Goal: Browse casually: Explore the website without a specific task or goal

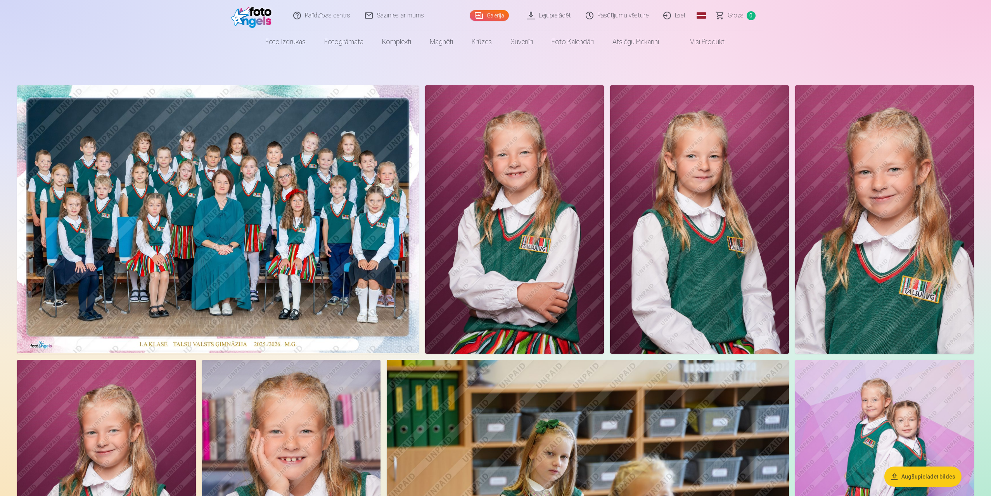
click at [291, 194] on img at bounding box center [218, 219] width 402 height 268
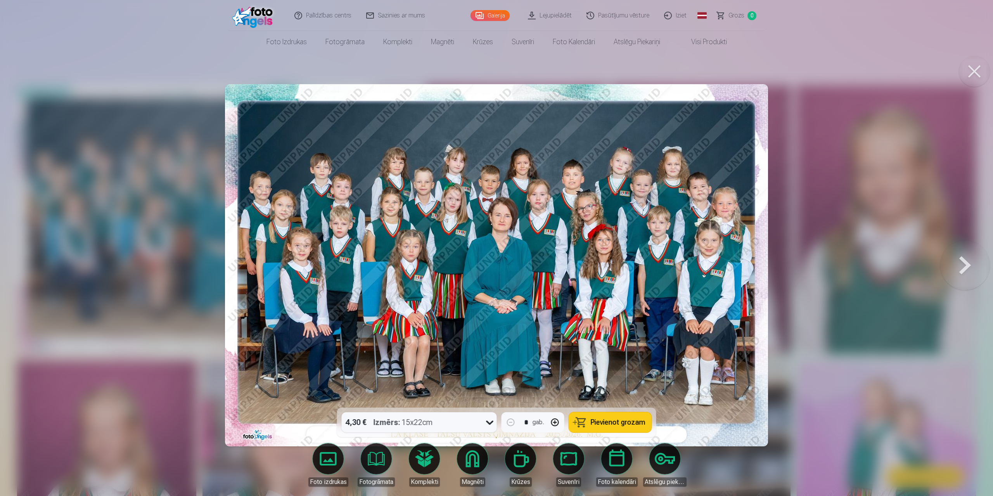
click at [958, 263] on button at bounding box center [965, 265] width 50 height 270
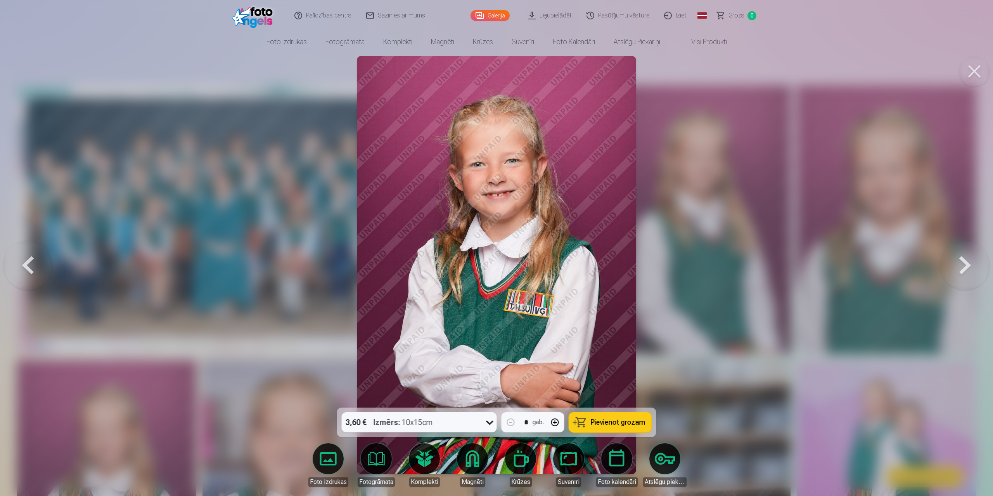
click at [960, 262] on button at bounding box center [965, 265] width 50 height 270
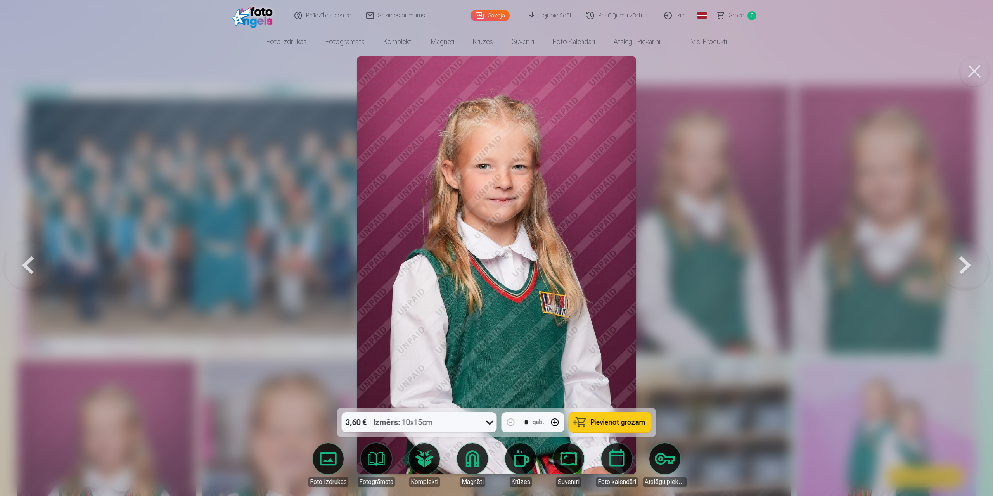
click at [34, 264] on button at bounding box center [28, 265] width 50 height 270
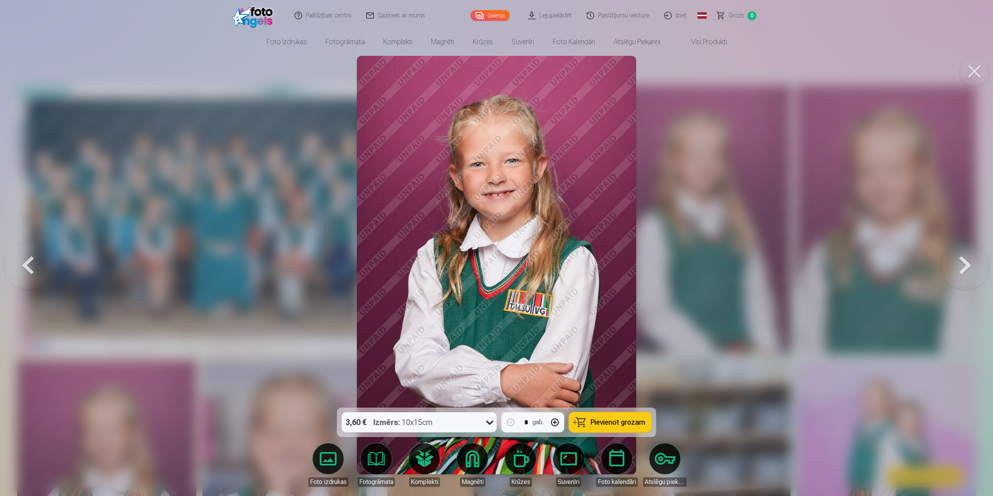
click at [957, 262] on button at bounding box center [965, 265] width 50 height 270
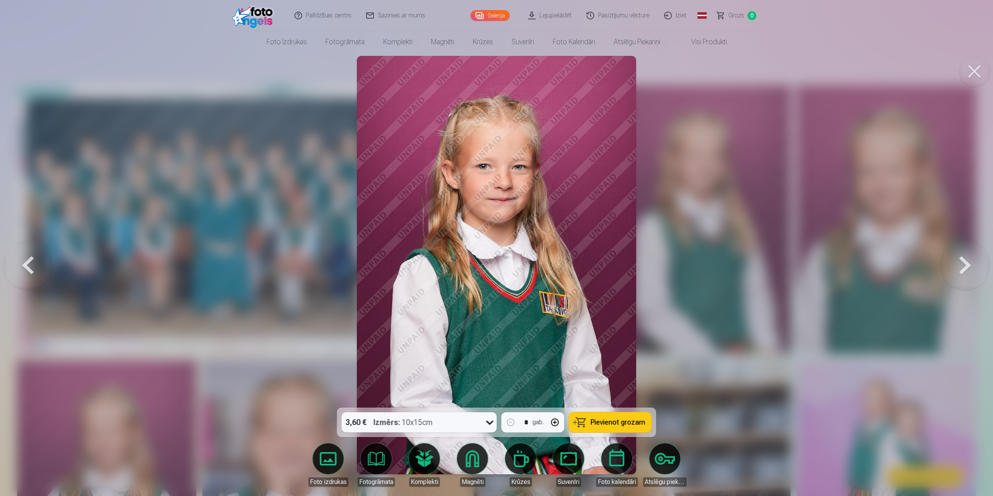
click at [953, 259] on button at bounding box center [965, 265] width 50 height 270
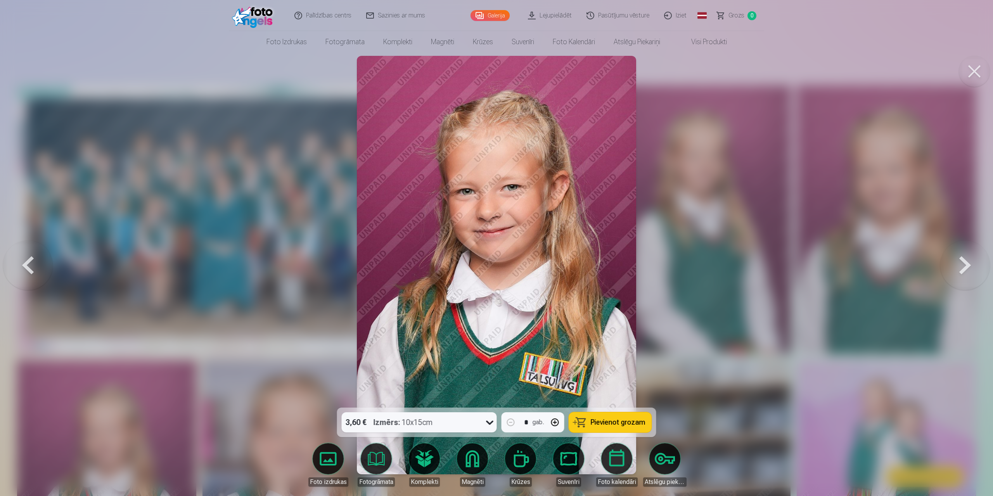
click at [968, 259] on button at bounding box center [965, 265] width 50 height 270
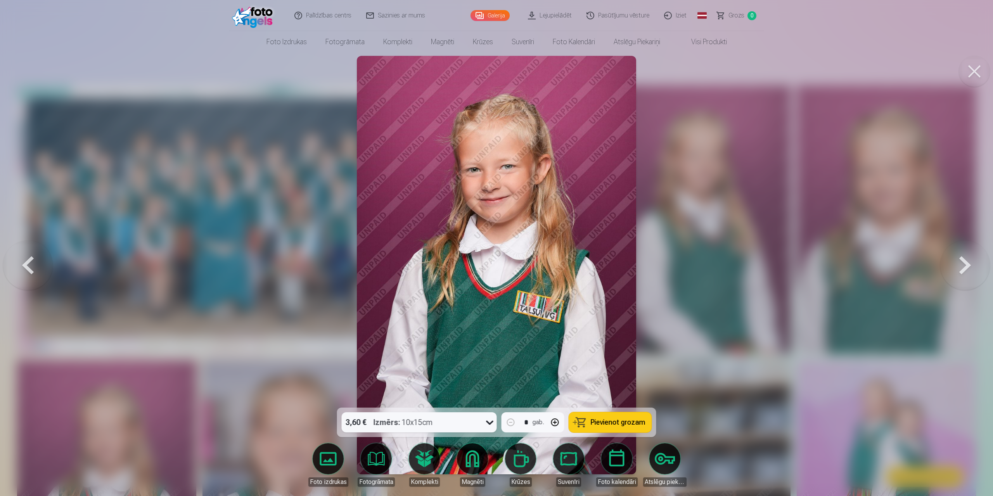
click at [21, 263] on button at bounding box center [28, 265] width 50 height 270
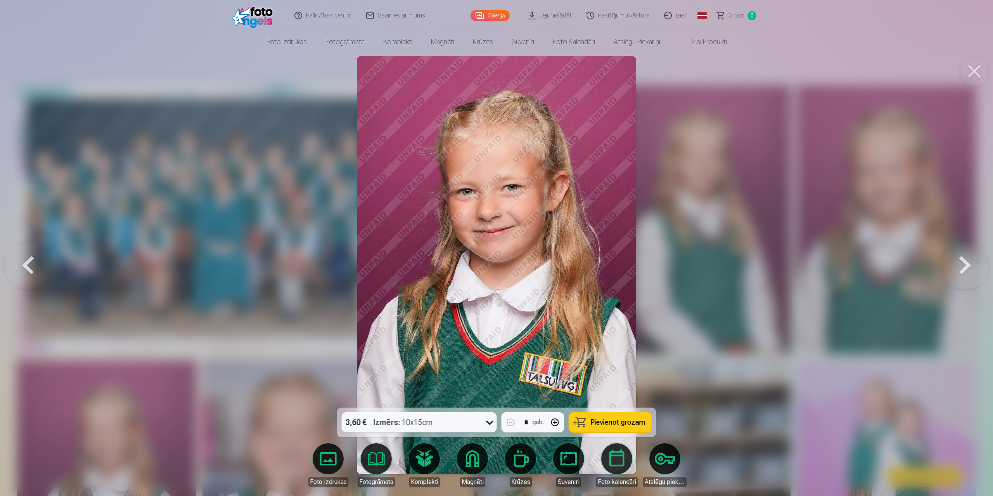
click at [959, 269] on button at bounding box center [965, 265] width 50 height 270
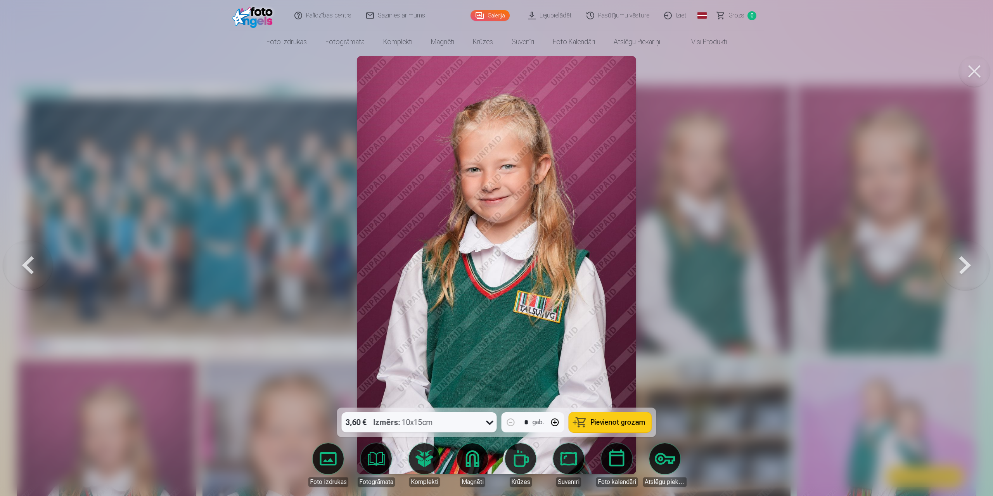
click at [23, 257] on button at bounding box center [28, 265] width 50 height 270
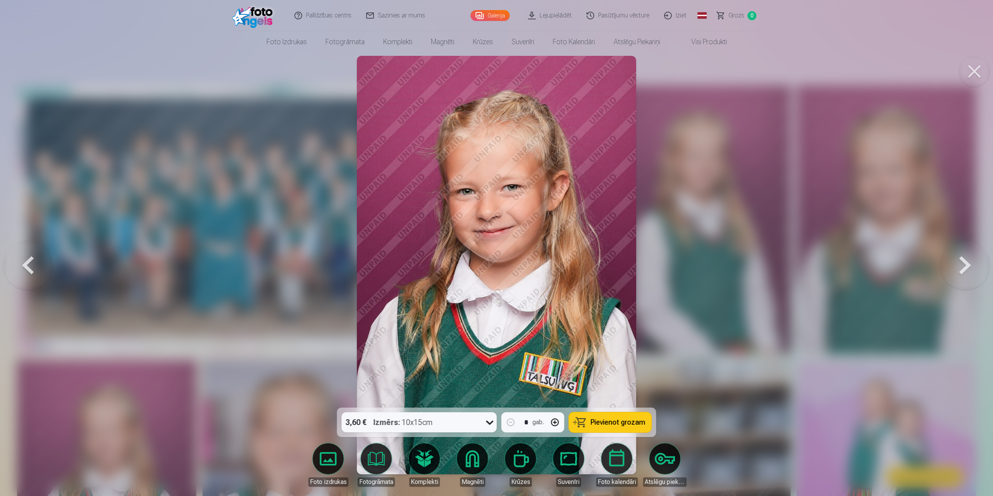
click at [23, 257] on button at bounding box center [28, 265] width 50 height 270
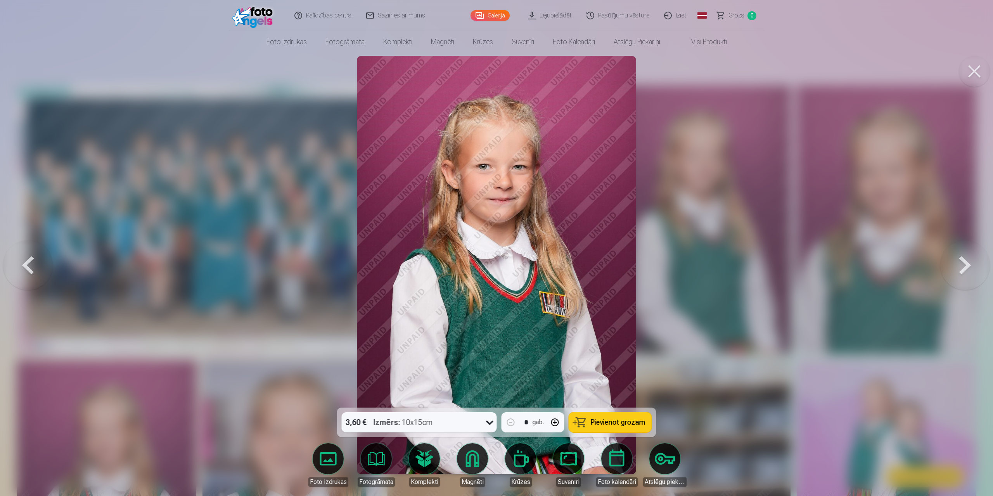
click at [962, 268] on button at bounding box center [965, 265] width 50 height 270
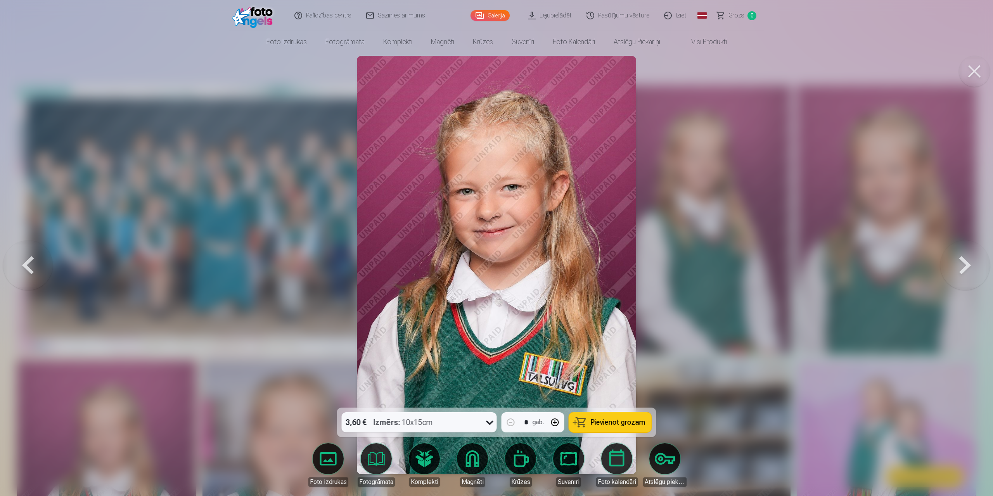
click at [962, 268] on button at bounding box center [965, 265] width 50 height 270
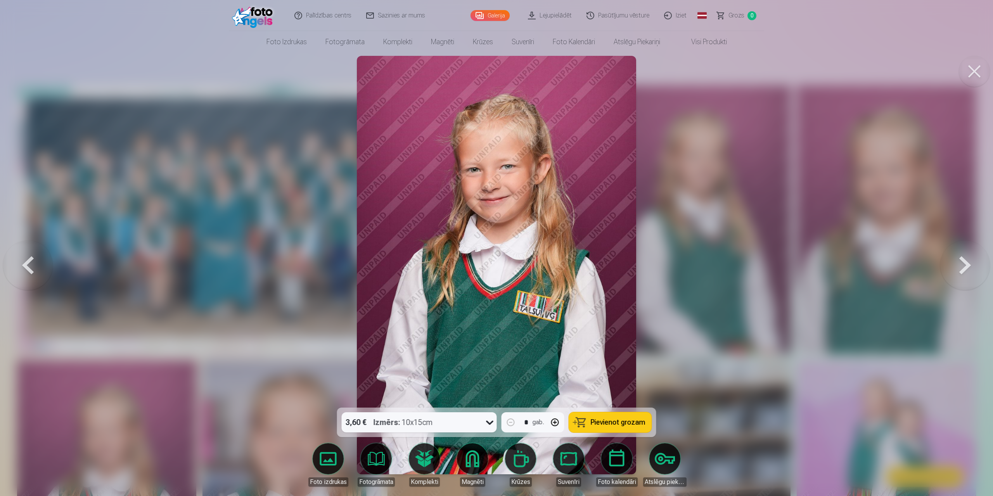
click at [973, 266] on button at bounding box center [965, 265] width 50 height 270
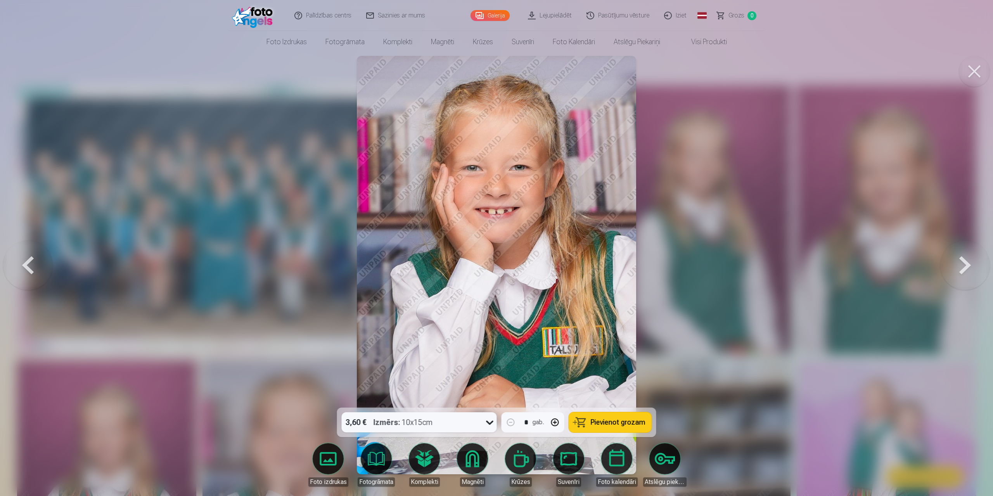
click at [973, 266] on button at bounding box center [965, 265] width 50 height 270
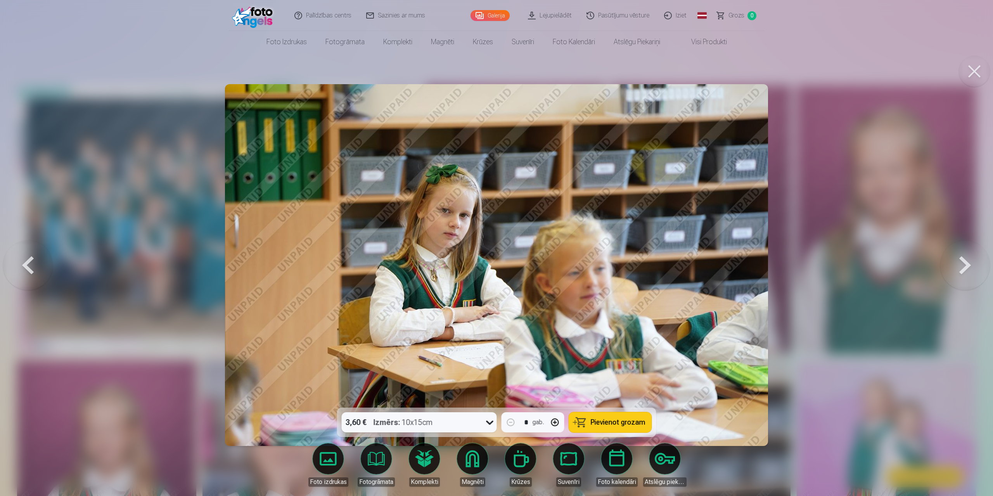
click at [973, 266] on button at bounding box center [965, 265] width 50 height 270
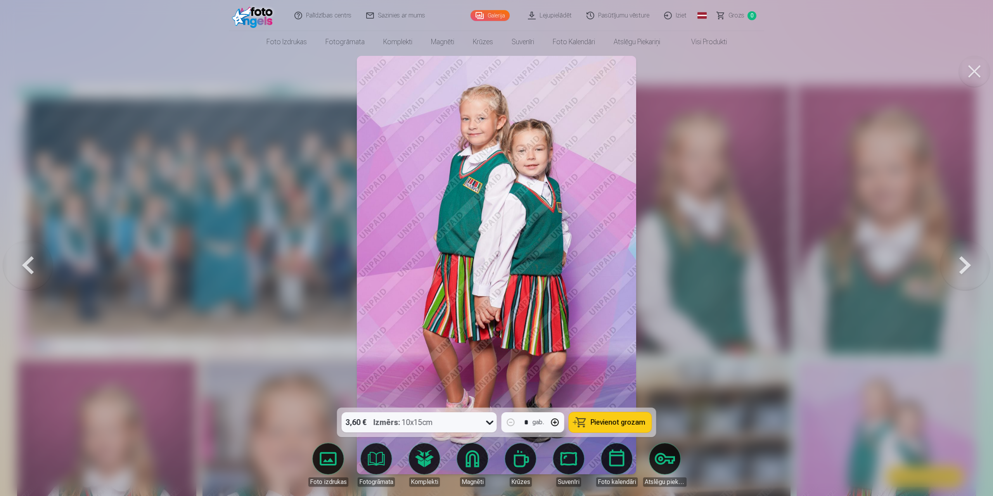
click at [973, 266] on button at bounding box center [965, 265] width 50 height 270
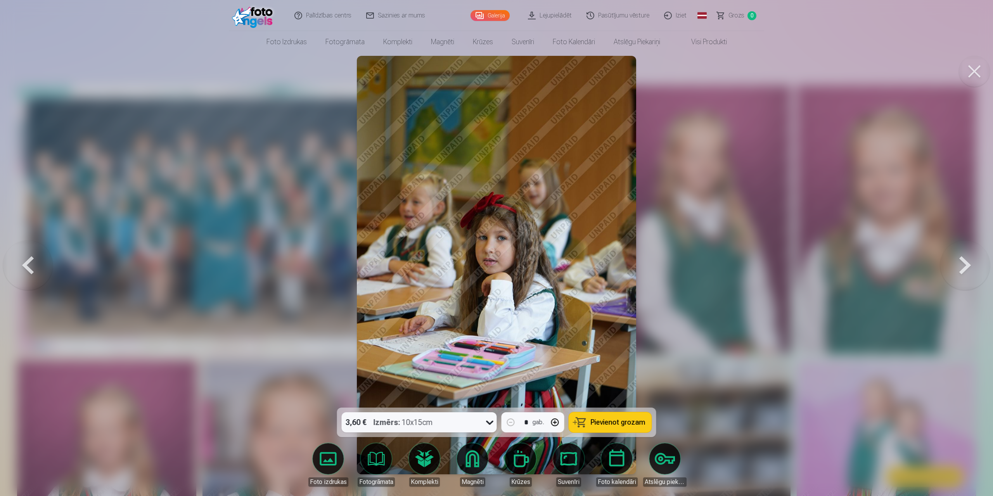
click at [973, 266] on button at bounding box center [965, 265] width 50 height 270
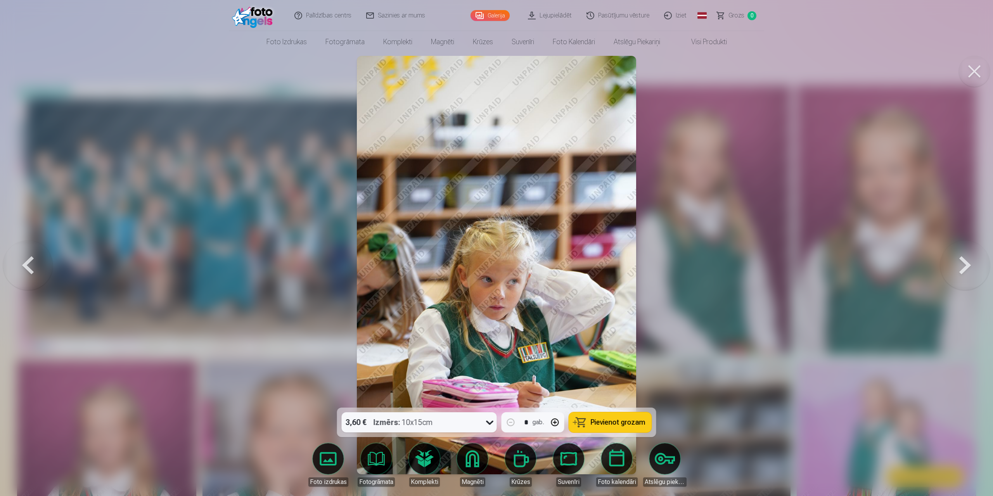
click at [973, 266] on button at bounding box center [965, 265] width 50 height 270
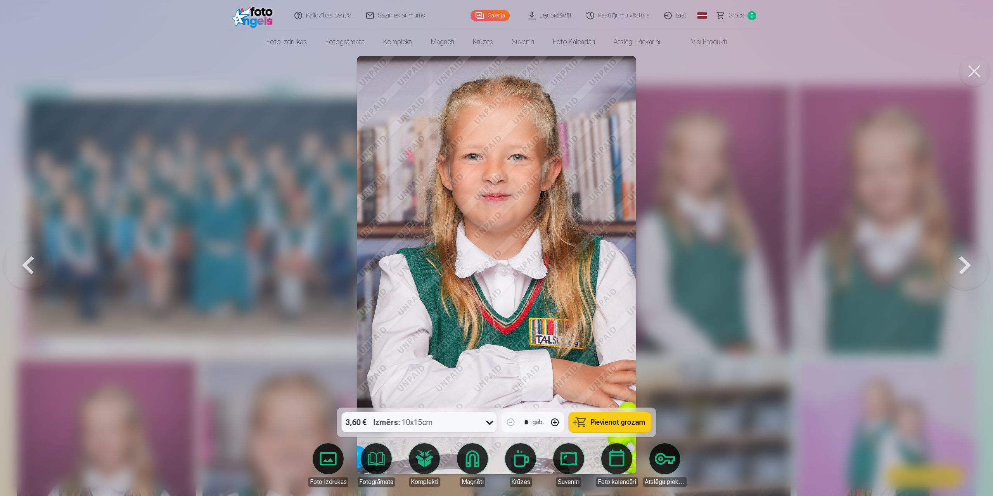
click at [973, 266] on button at bounding box center [965, 265] width 50 height 270
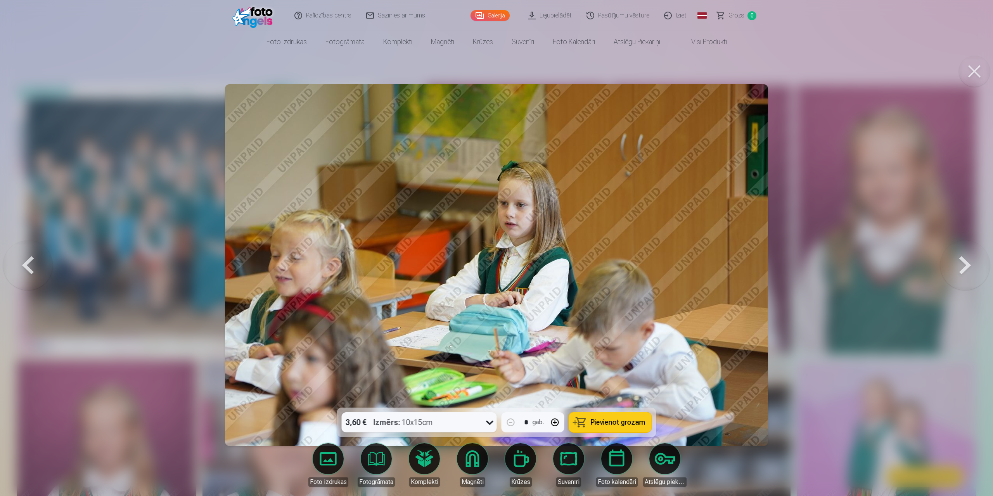
click at [973, 266] on button at bounding box center [965, 265] width 50 height 270
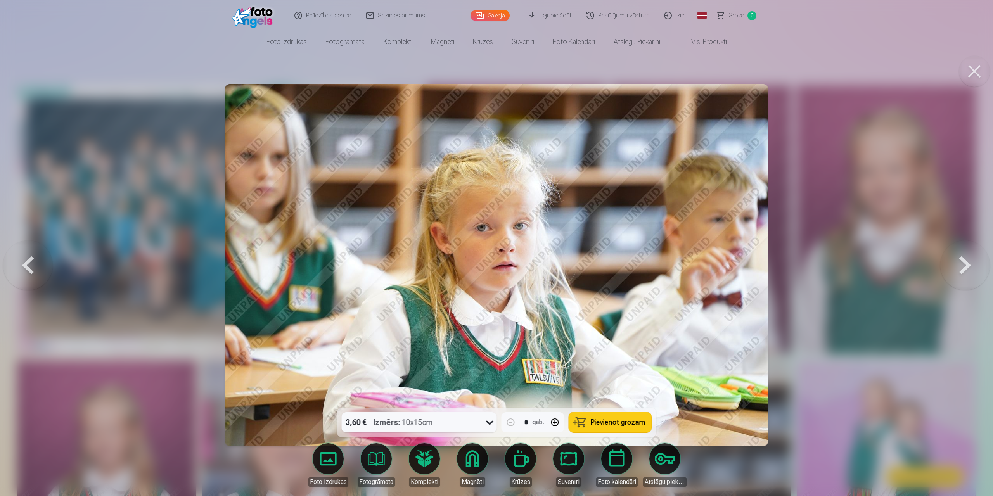
click at [973, 266] on button at bounding box center [965, 265] width 50 height 270
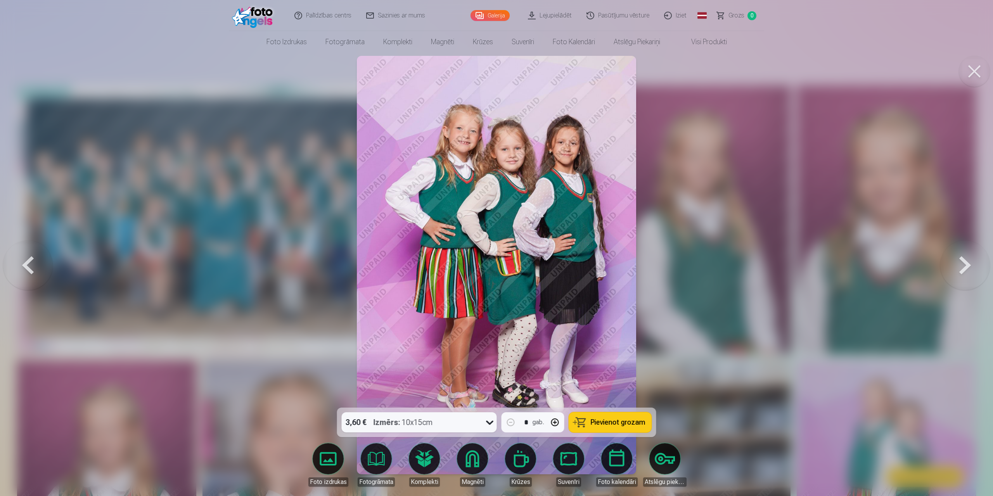
click at [973, 266] on button at bounding box center [965, 265] width 50 height 270
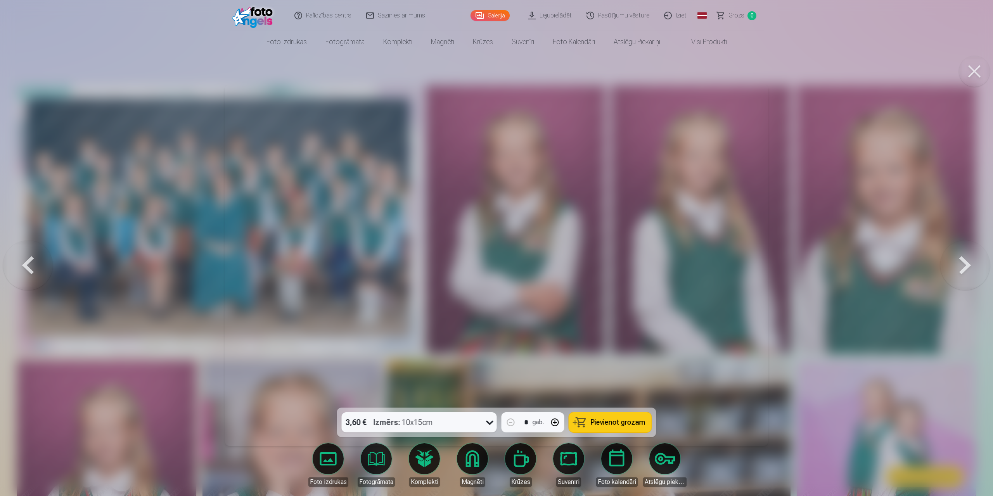
click at [973, 266] on button at bounding box center [965, 265] width 50 height 270
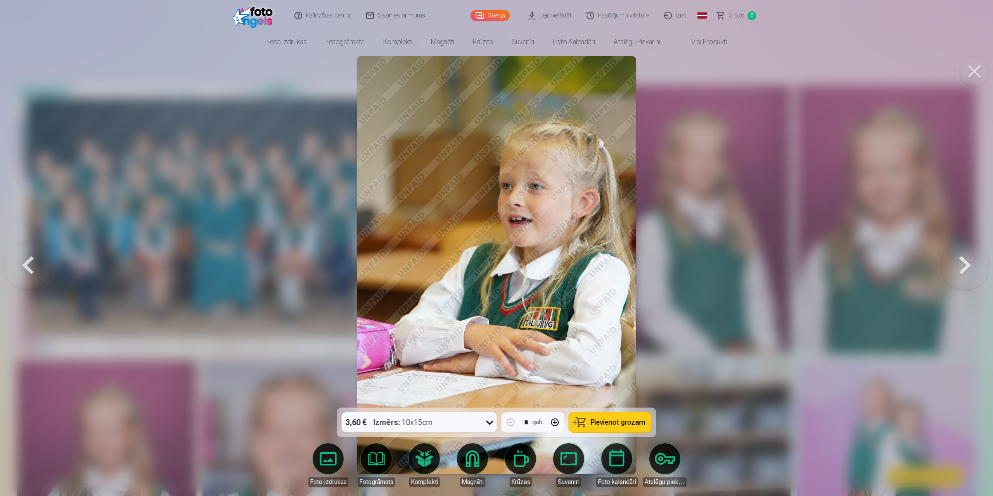
click at [973, 266] on button at bounding box center [965, 265] width 50 height 270
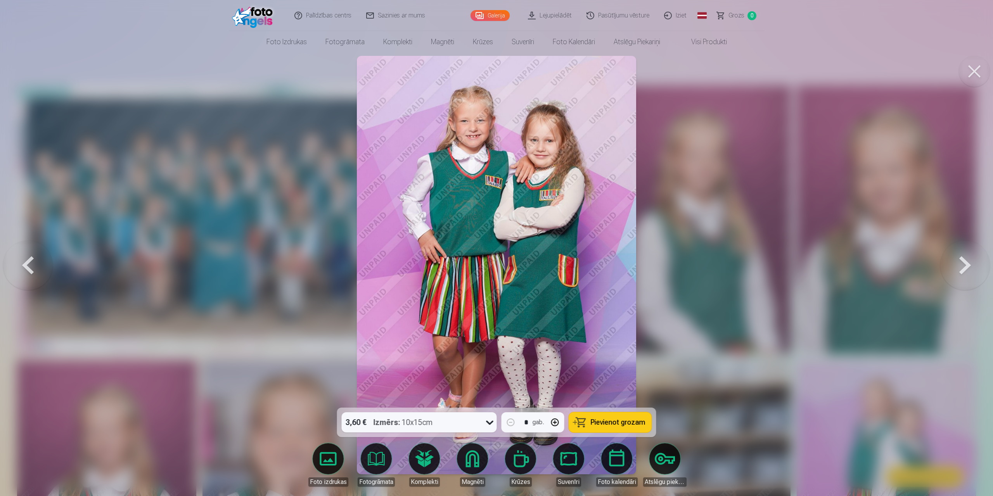
click at [973, 266] on button at bounding box center [965, 265] width 50 height 270
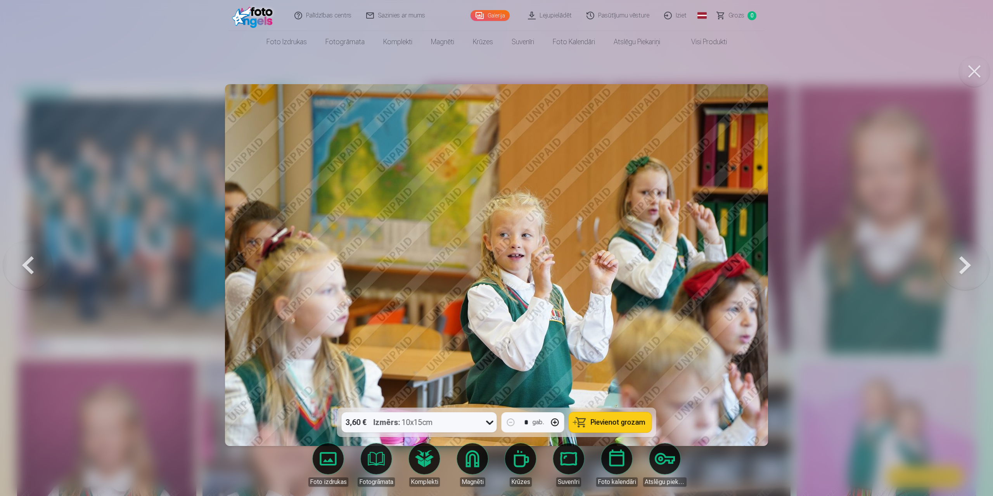
click at [973, 266] on button at bounding box center [965, 265] width 50 height 270
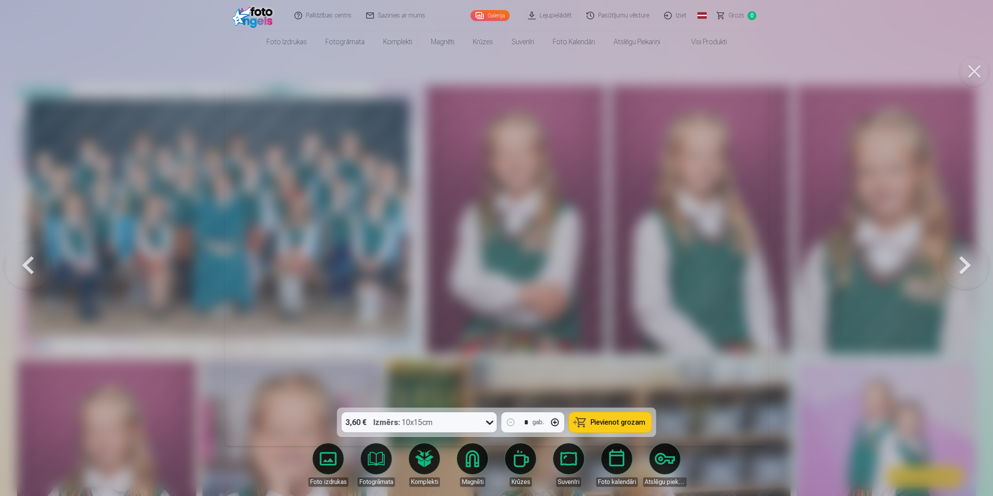
click at [973, 266] on button at bounding box center [965, 265] width 50 height 270
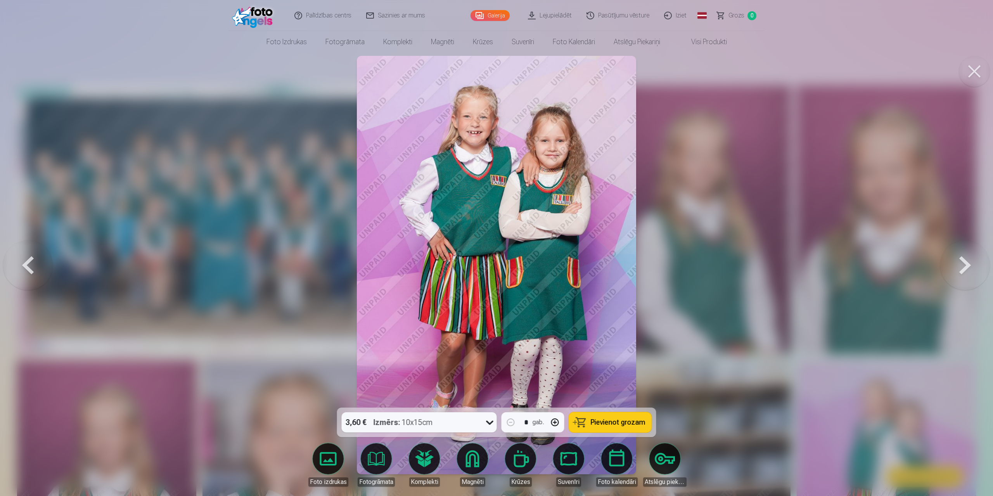
click at [973, 266] on button at bounding box center [965, 265] width 50 height 270
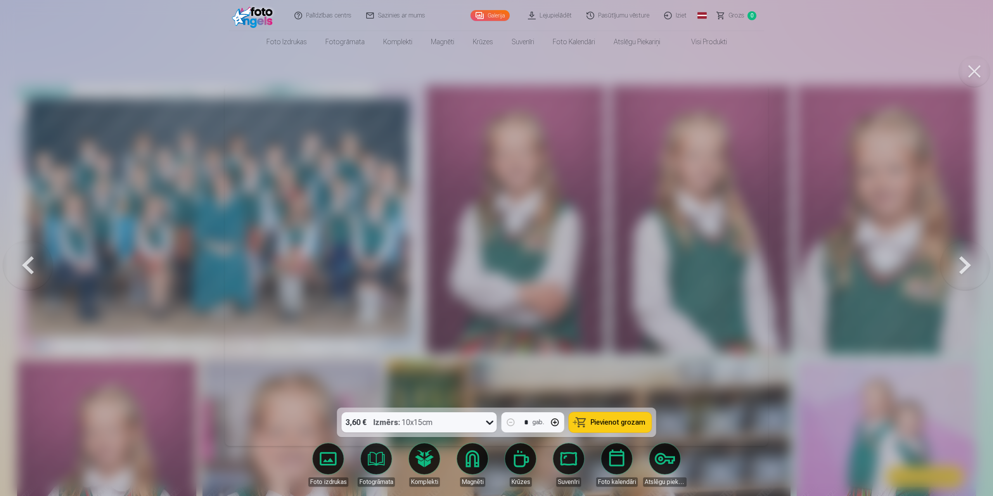
click at [973, 266] on button at bounding box center [965, 265] width 50 height 270
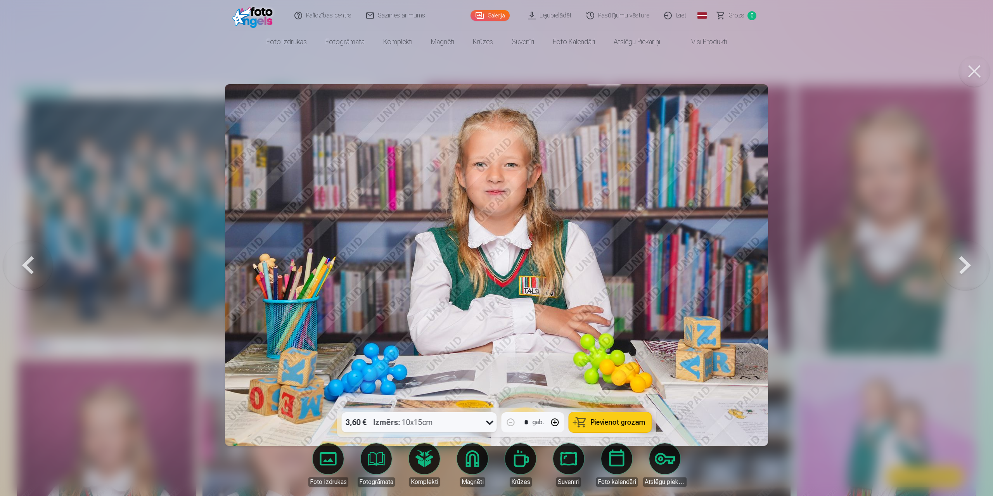
click at [973, 266] on button at bounding box center [965, 265] width 50 height 270
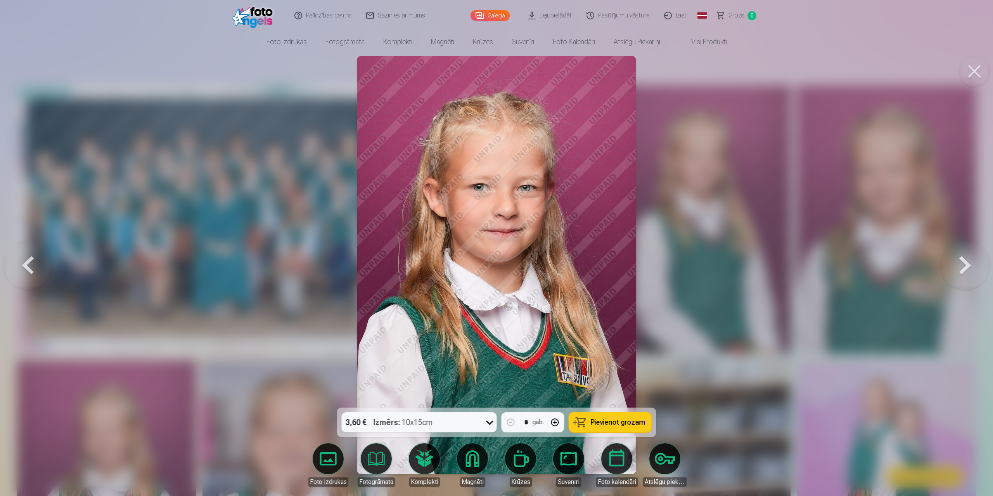
click at [973, 266] on button at bounding box center [965, 265] width 50 height 270
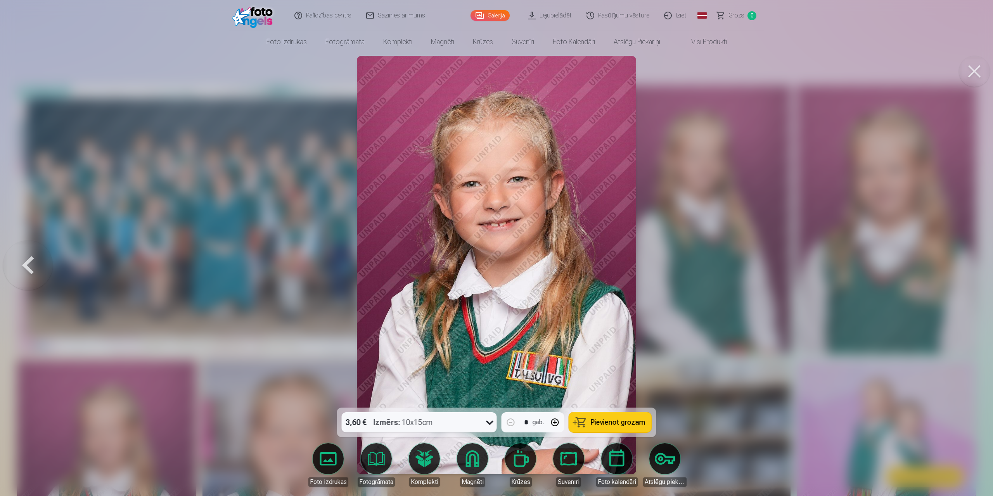
click at [973, 266] on div at bounding box center [496, 248] width 993 height 496
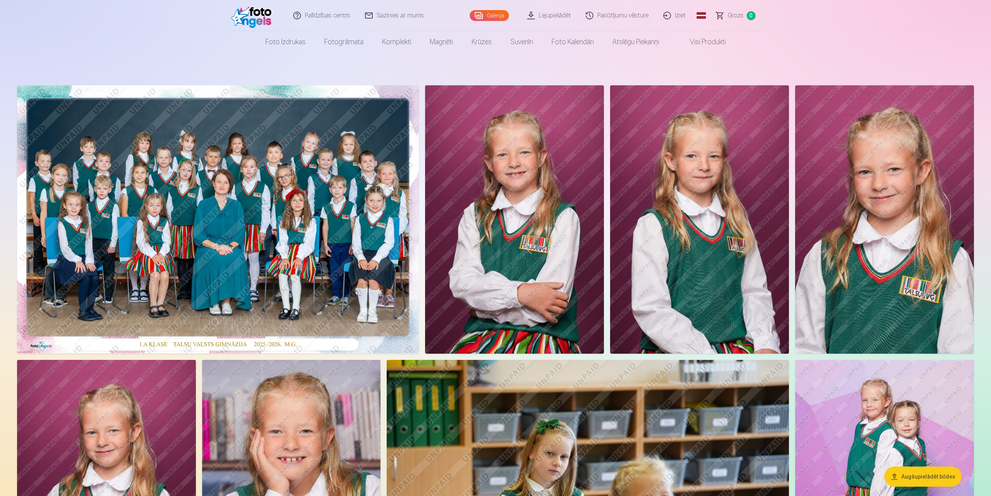
click at [465, 247] on img at bounding box center [514, 219] width 179 height 268
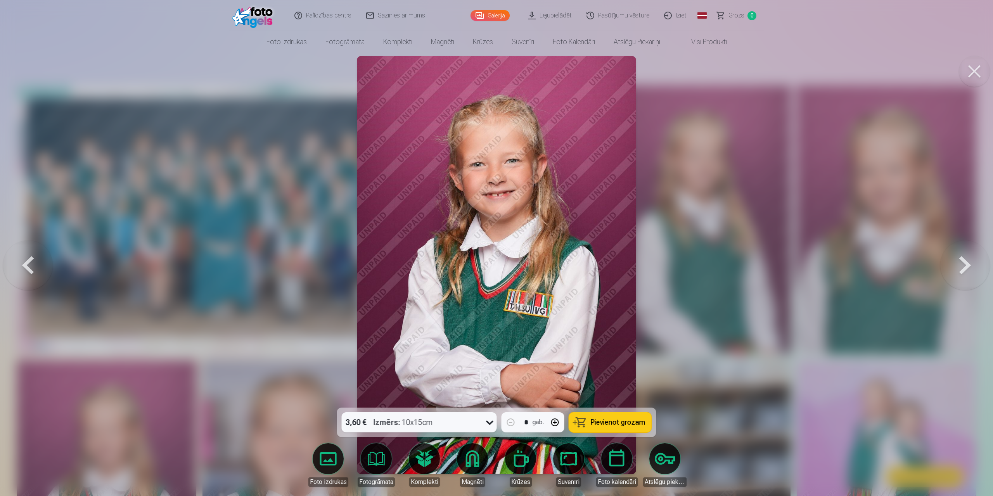
click at [970, 68] on button at bounding box center [974, 71] width 31 height 31
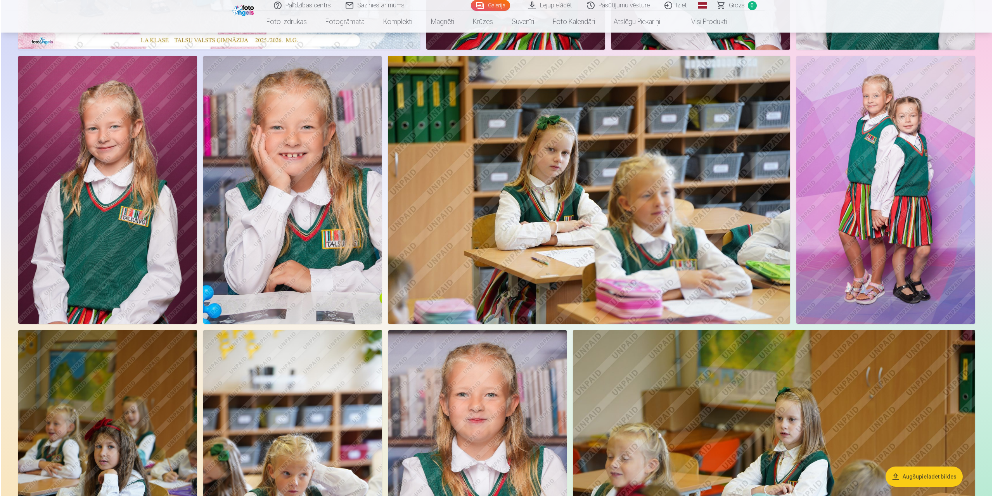
scroll to position [271, 0]
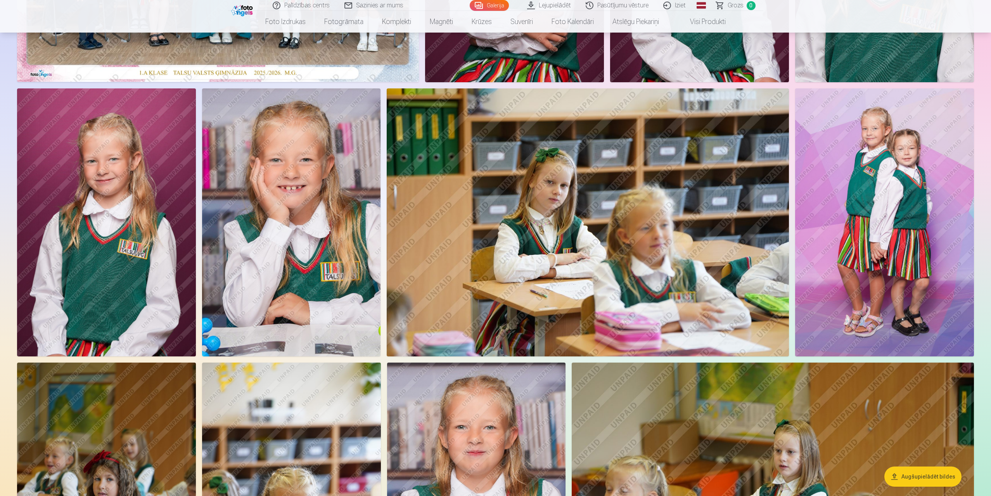
click at [879, 207] on img at bounding box center [884, 222] width 179 height 268
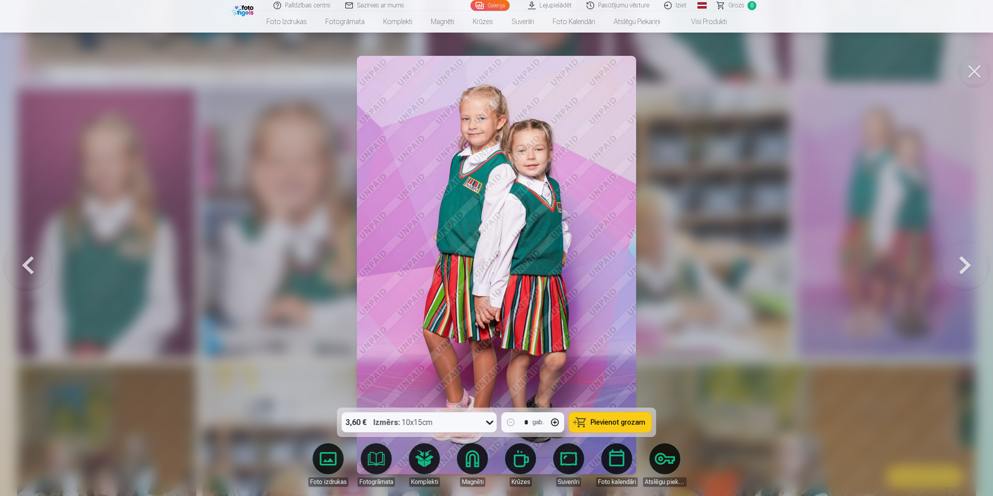
click at [959, 262] on button at bounding box center [965, 265] width 50 height 270
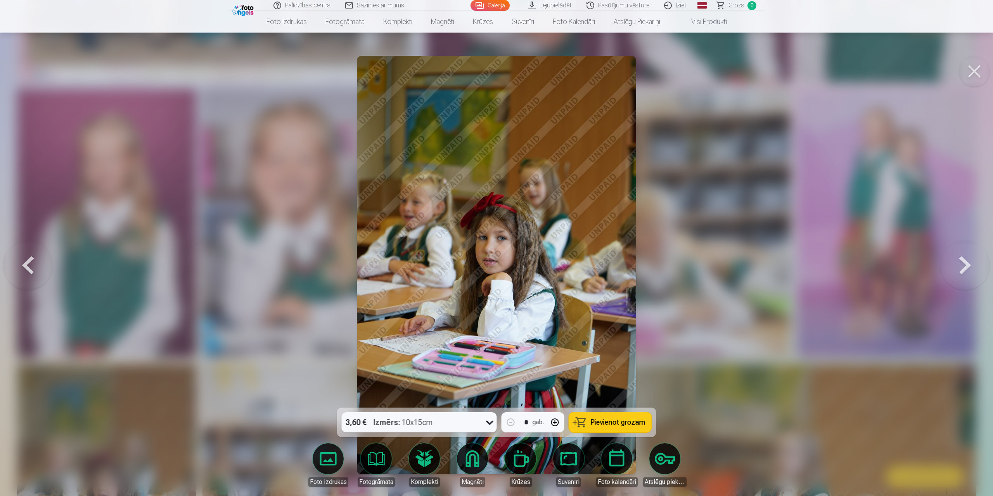
click at [962, 262] on button at bounding box center [965, 265] width 50 height 270
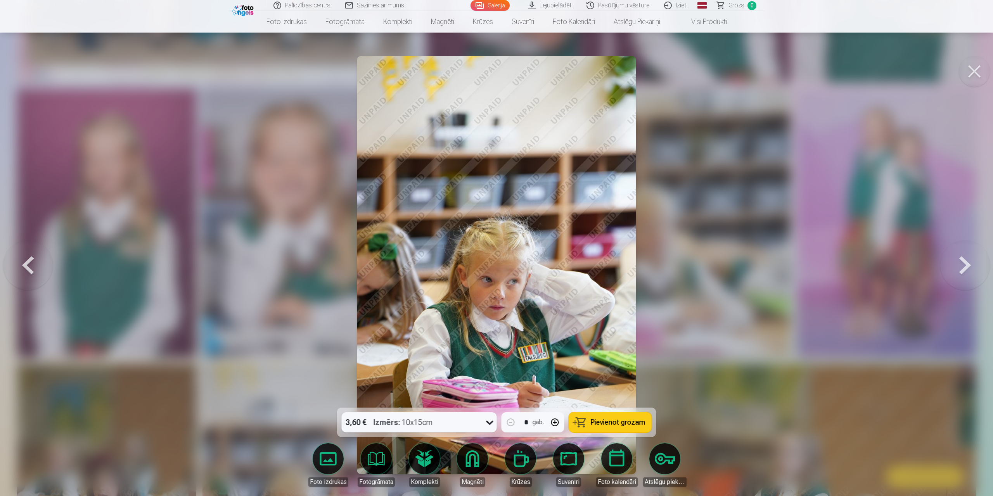
click at [963, 262] on button at bounding box center [965, 265] width 50 height 270
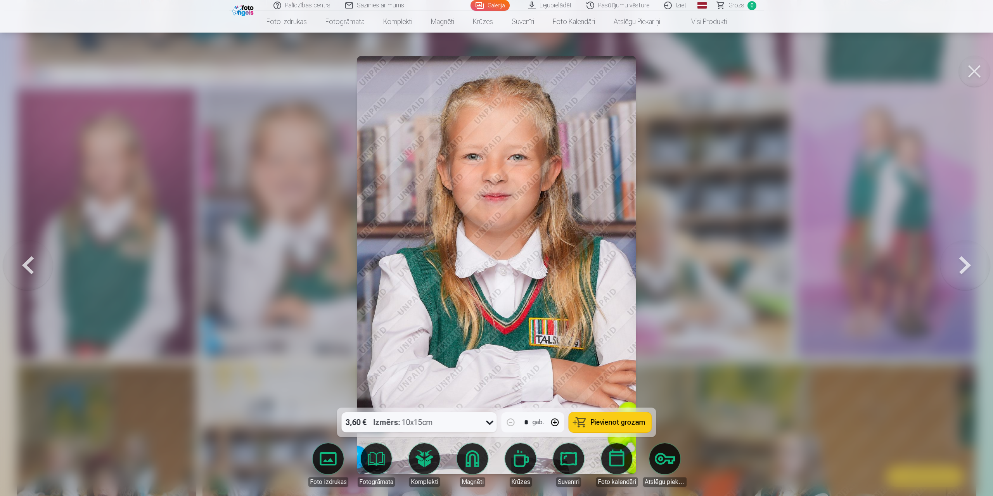
click at [963, 262] on button at bounding box center [965, 265] width 50 height 270
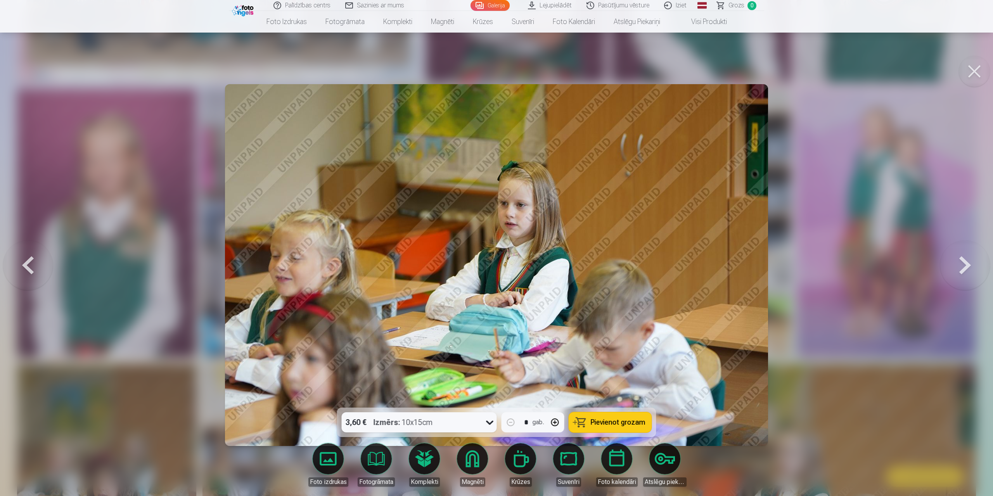
click at [963, 262] on button at bounding box center [965, 265] width 50 height 270
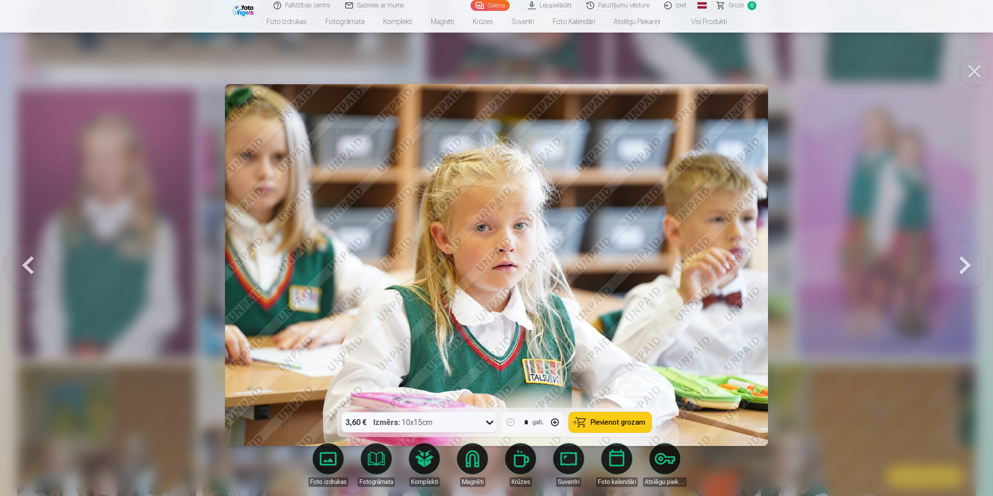
click at [963, 262] on button at bounding box center [965, 265] width 50 height 270
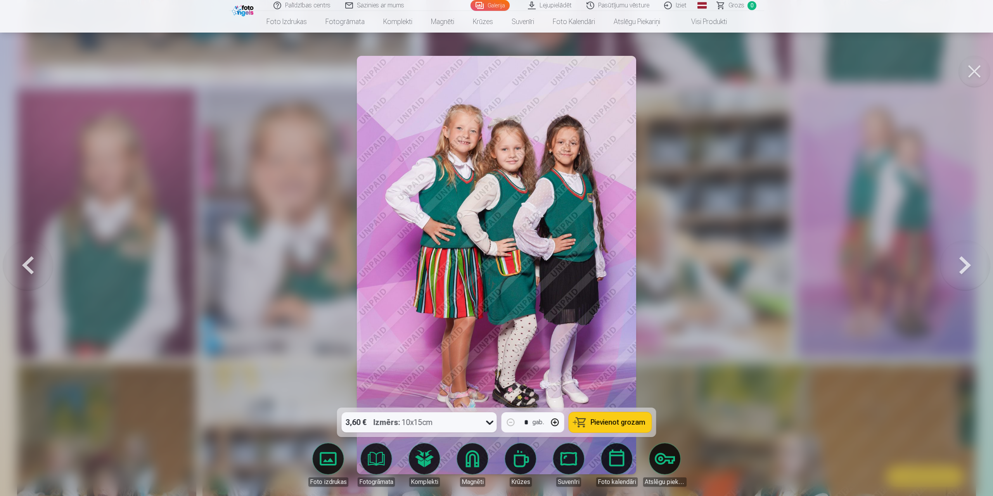
click at [963, 262] on button at bounding box center [965, 265] width 50 height 270
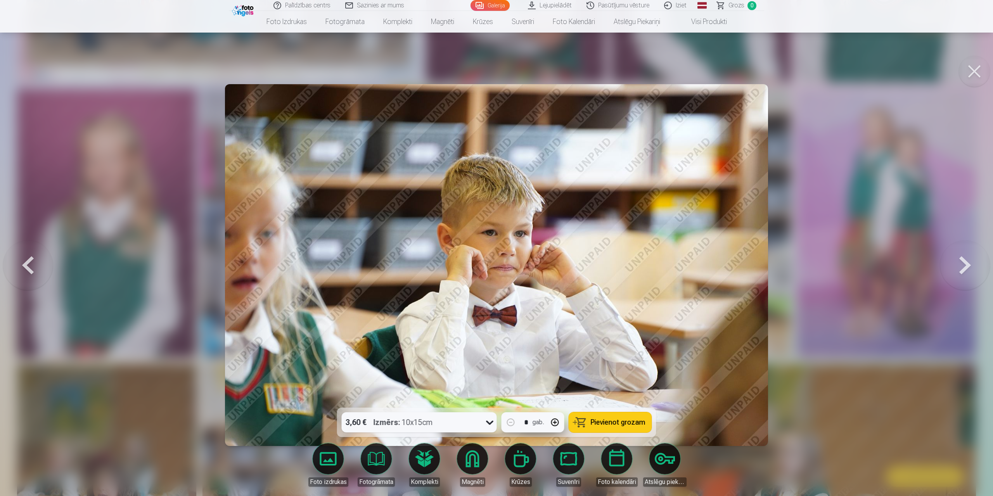
click at [963, 262] on button at bounding box center [965, 265] width 50 height 270
